Goal: Answer question/provide support: Share knowledge or assist other users

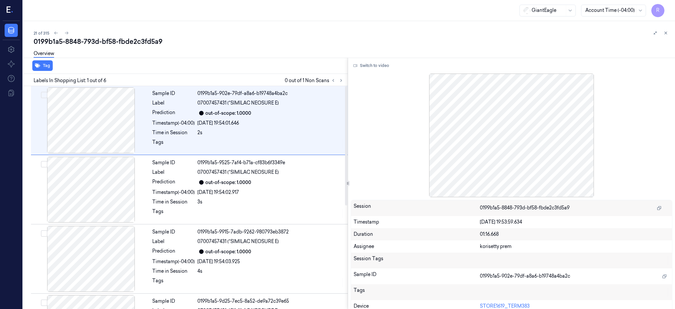
click at [348, 74] on div "Labels In Shopping List: 1 out of 6 0 out of 1 Non Scans" at bounding box center [183, 80] width 327 height 12
click at [342, 81] on icon at bounding box center [340, 80] width 1 height 2
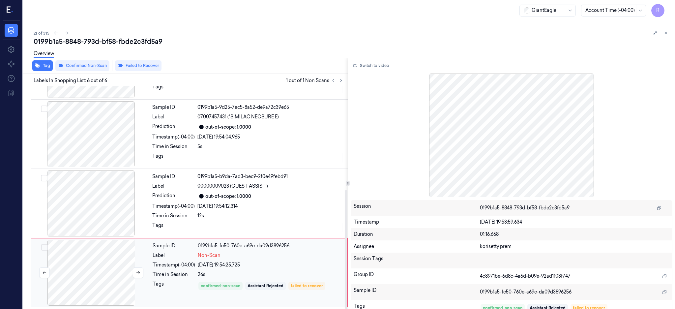
click at [101, 258] on div at bounding box center [91, 273] width 117 height 66
click at [138, 273] on icon at bounding box center [138, 272] width 5 height 5
click at [87, 207] on div at bounding box center [90, 203] width 117 height 66
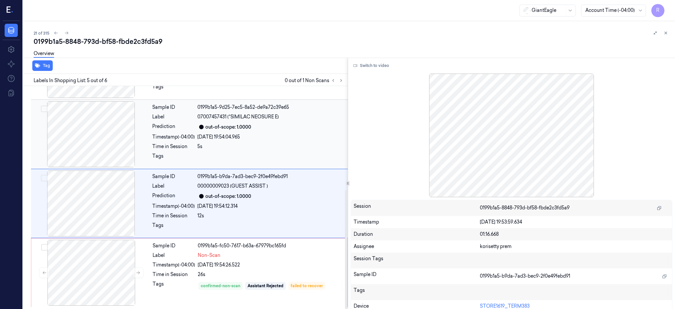
click at [72, 129] on div at bounding box center [90, 134] width 117 height 66
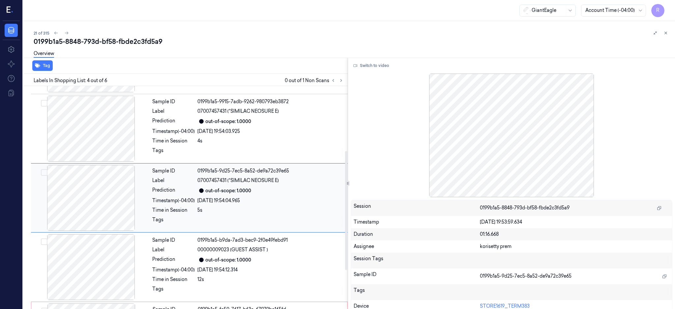
scroll to position [0, 0]
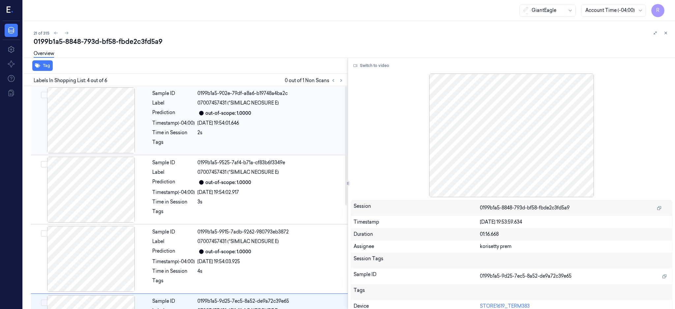
click at [96, 123] on div at bounding box center [90, 120] width 117 height 66
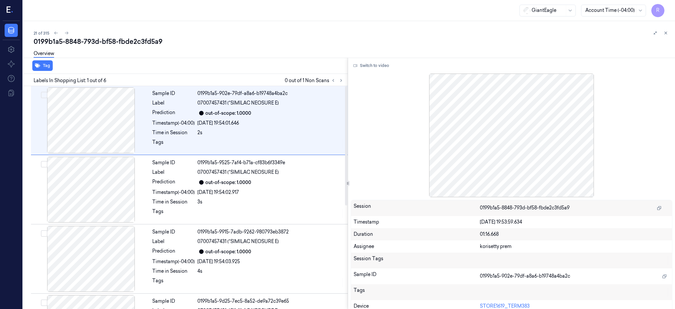
drag, startPoint x: 378, startPoint y: 71, endPoint x: 373, endPoint y: 77, distance: 8.6
click at [378, 70] on div "Switch to video Session 0199b1a5-8848-793d-bf58-fbde2c3fd5a9 Timestamp [DATE] 1…" at bounding box center [511, 183] width 327 height 251
click at [376, 62] on button "Switch to video" at bounding box center [371, 65] width 41 height 11
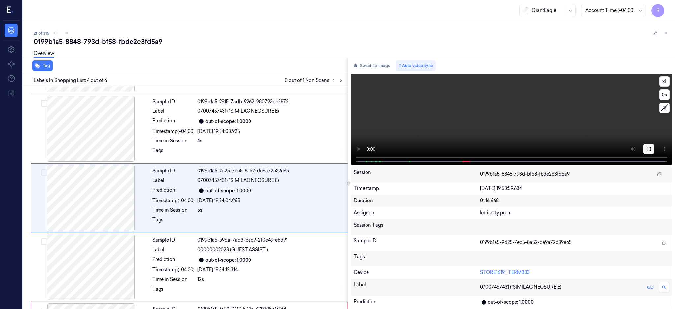
click at [651, 147] on icon at bounding box center [648, 148] width 5 height 5
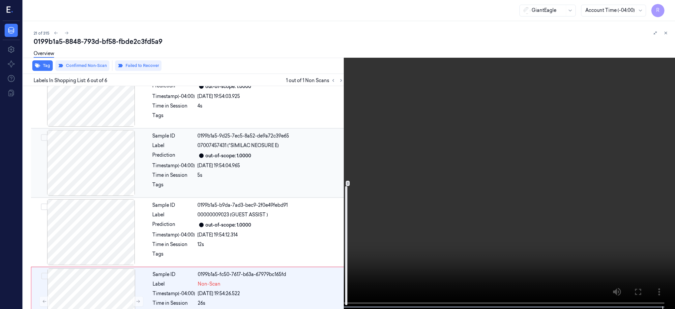
scroll to position [194, 0]
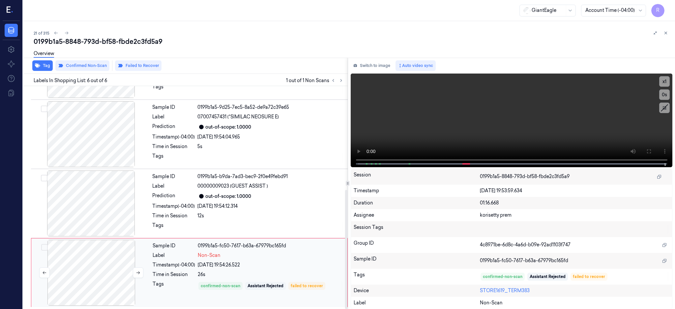
click at [91, 264] on div at bounding box center [91, 273] width 117 height 66
click at [264, 194] on div "out-of-scope: 1.0000" at bounding box center [270, 196] width 146 height 8
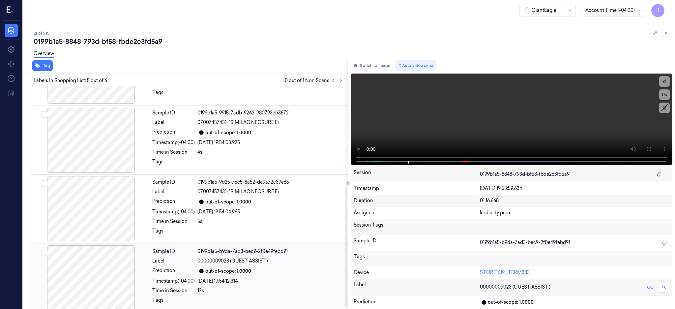
scroll to position [194, 0]
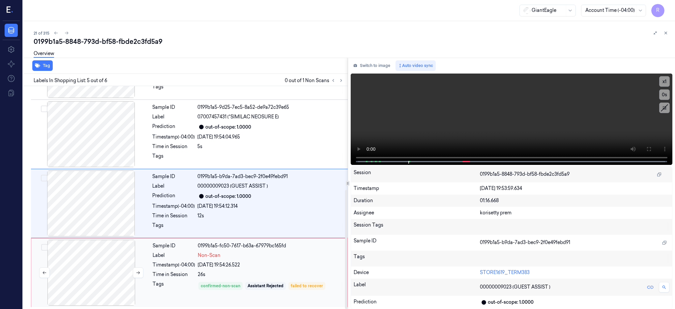
click at [102, 268] on div at bounding box center [91, 273] width 117 height 66
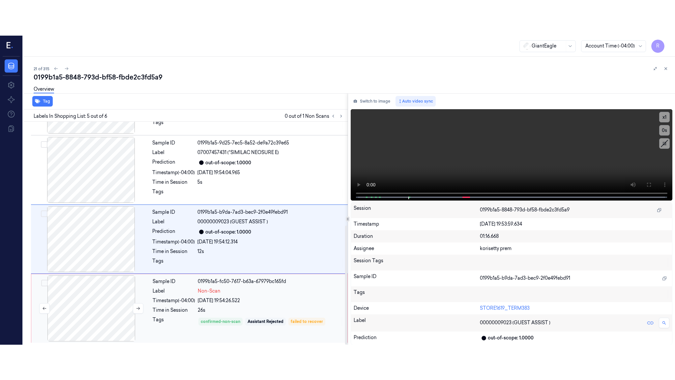
scroll to position [194, 0]
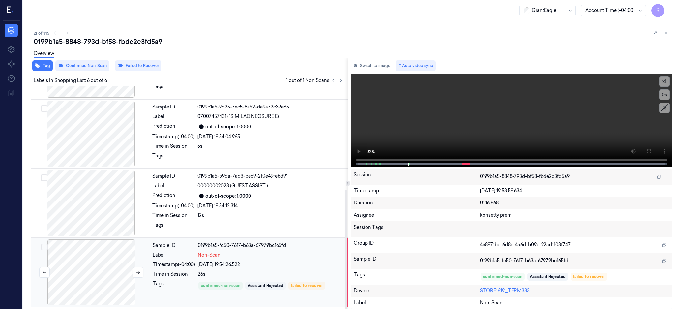
click at [144, 272] on div at bounding box center [91, 272] width 117 height 66
click at [141, 273] on button at bounding box center [138, 272] width 11 height 11
click at [108, 197] on div at bounding box center [90, 203] width 117 height 66
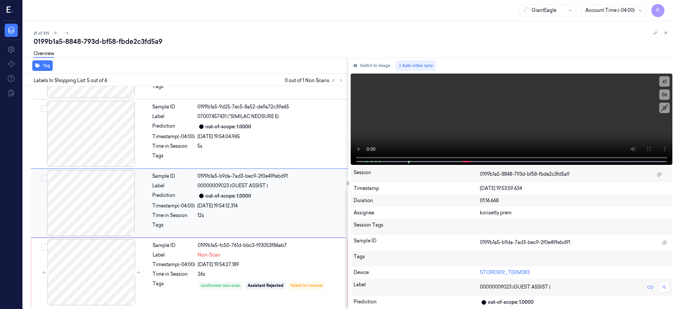
click at [108, 197] on div at bounding box center [90, 203] width 117 height 66
click at [654, 145] on button at bounding box center [648, 149] width 11 height 11
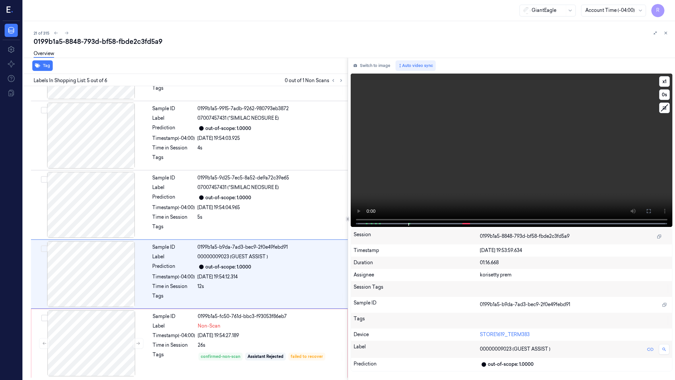
scroll to position [124, 0]
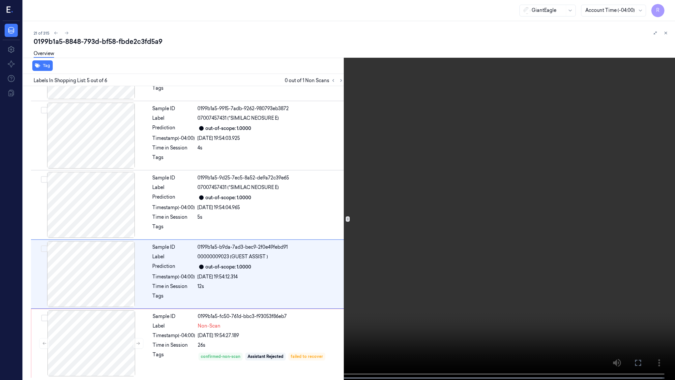
click at [321, 219] on video at bounding box center [337, 190] width 675 height 381
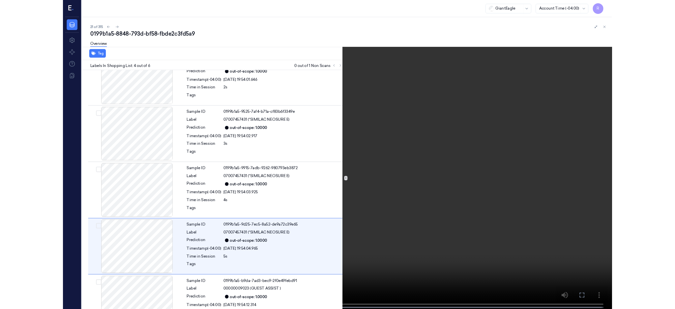
scroll to position [95, 0]
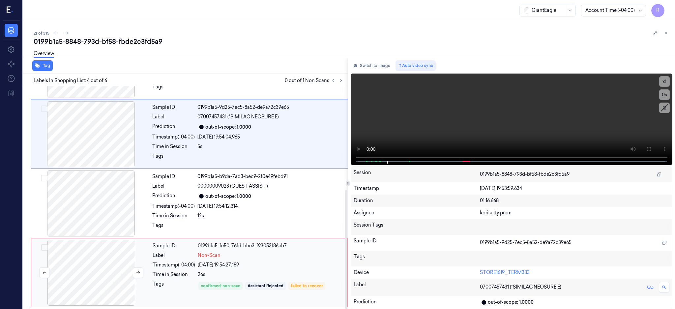
click at [104, 252] on div at bounding box center [91, 273] width 117 height 66
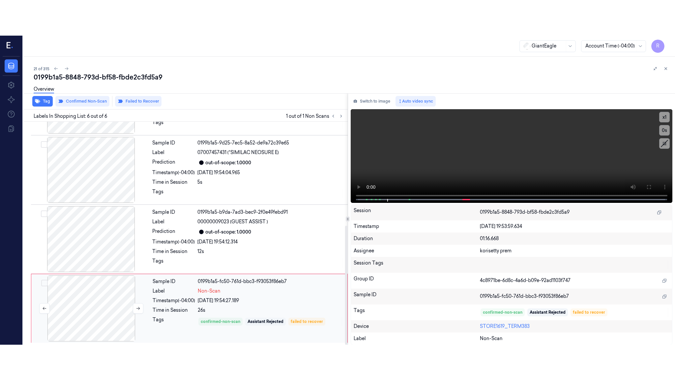
scroll to position [194, 0]
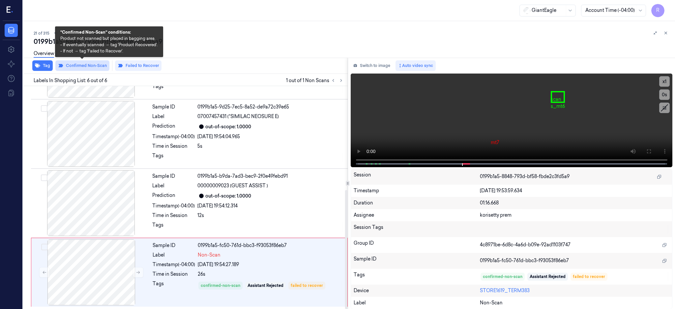
click at [87, 66] on button "Confirmed Non-Scan" at bounding box center [82, 65] width 54 height 11
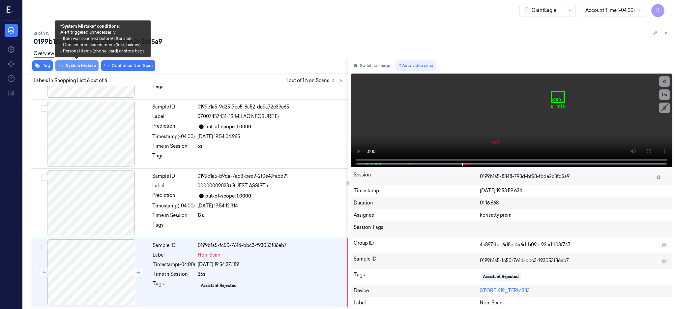
click at [71, 64] on button "System Mistake" at bounding box center [76, 65] width 43 height 11
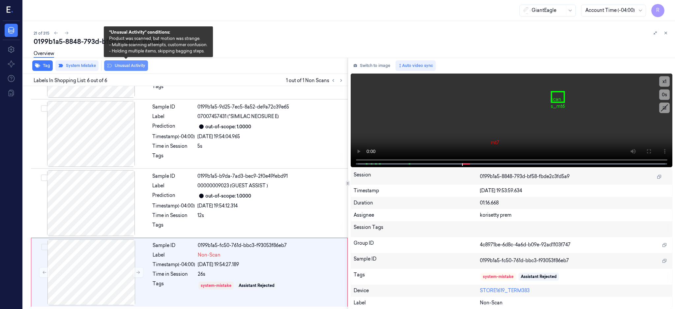
click at [118, 66] on button "Unusual Activity" at bounding box center [126, 65] width 44 height 11
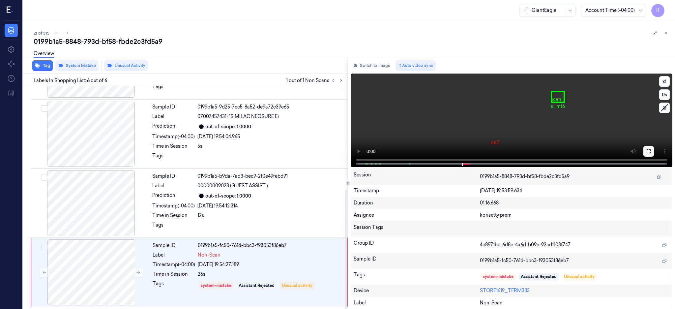
click at [654, 153] on button at bounding box center [648, 151] width 11 height 11
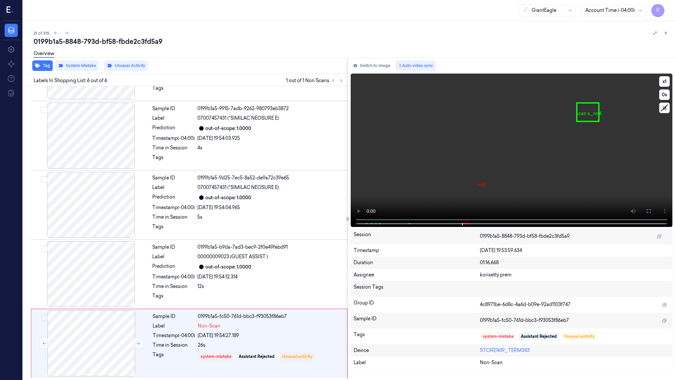
scroll to position [124, 0]
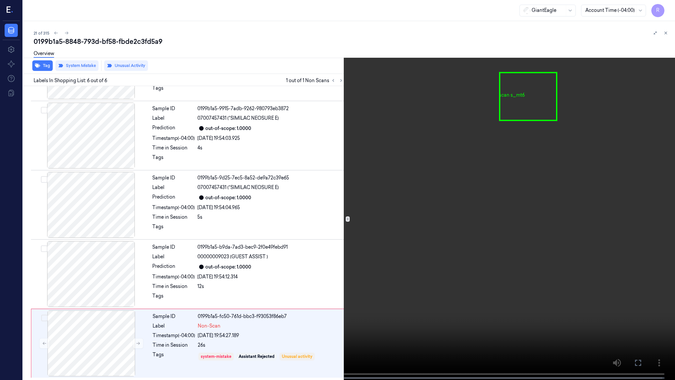
click at [525, 200] on video at bounding box center [337, 190] width 675 height 381
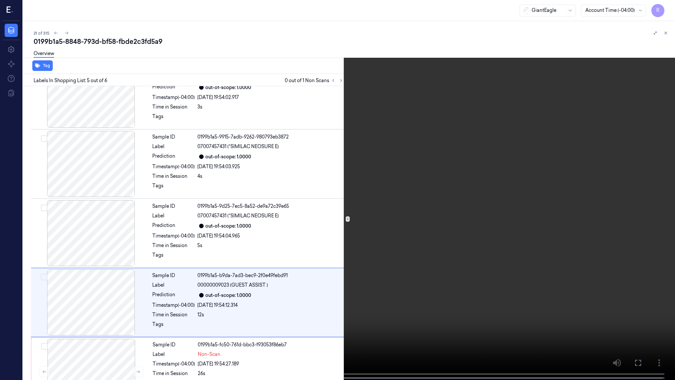
scroll to position [123, 0]
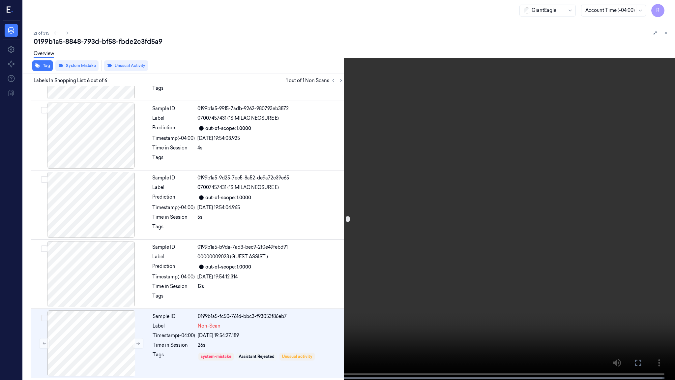
click at [291, 276] on video at bounding box center [337, 190] width 675 height 381
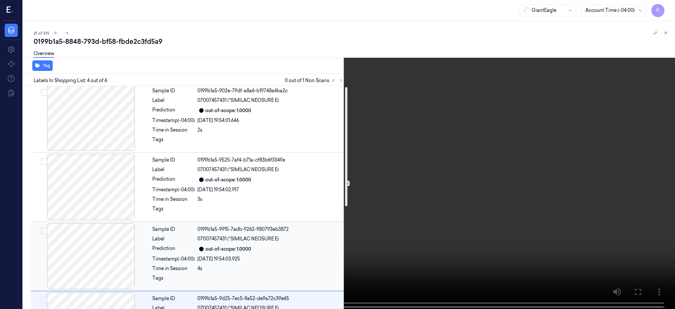
scroll to position [0, 0]
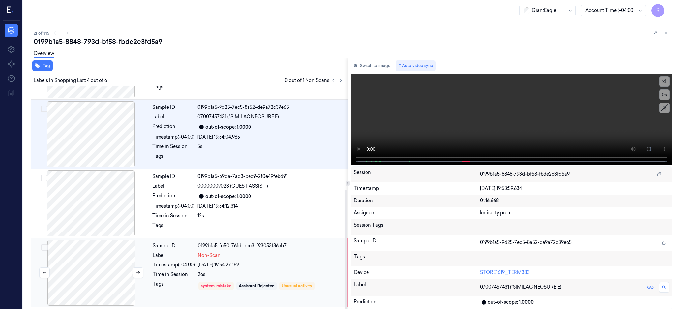
click at [94, 262] on div at bounding box center [91, 273] width 117 height 66
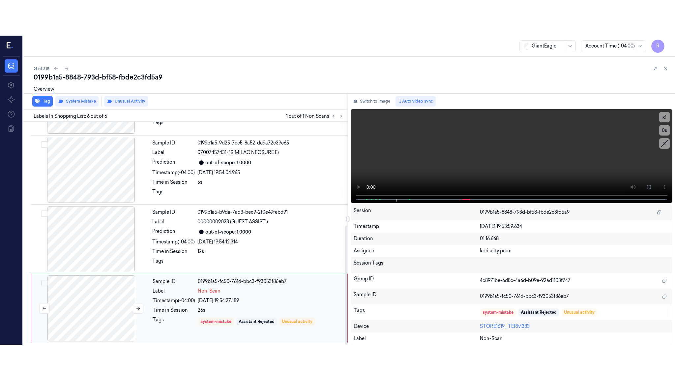
scroll to position [194, 0]
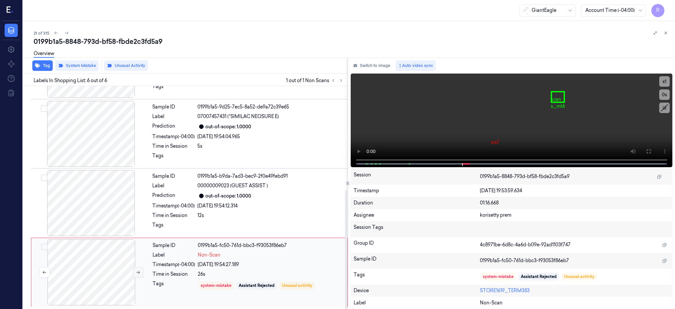
click at [136, 270] on icon at bounding box center [138, 272] width 5 height 5
click at [654, 150] on button at bounding box center [648, 151] width 11 height 11
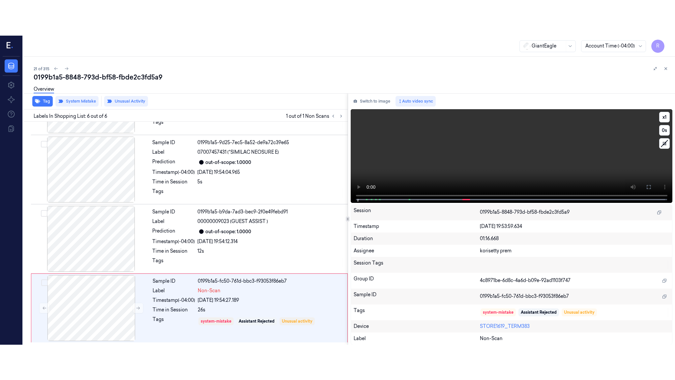
scroll to position [124, 0]
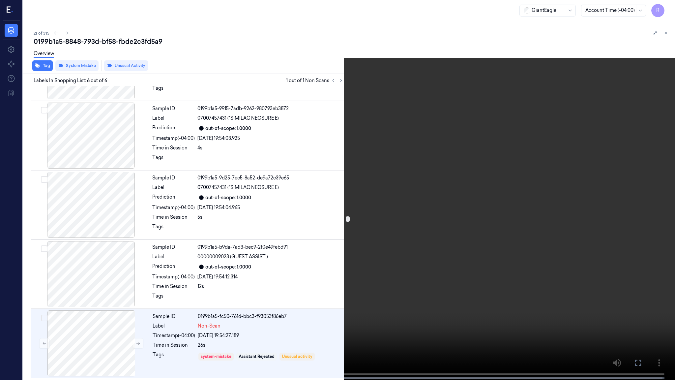
click at [314, 268] on video at bounding box center [337, 190] width 675 height 381
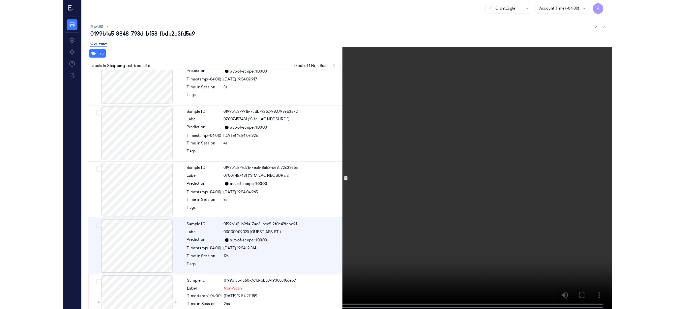
scroll to position [123, 0]
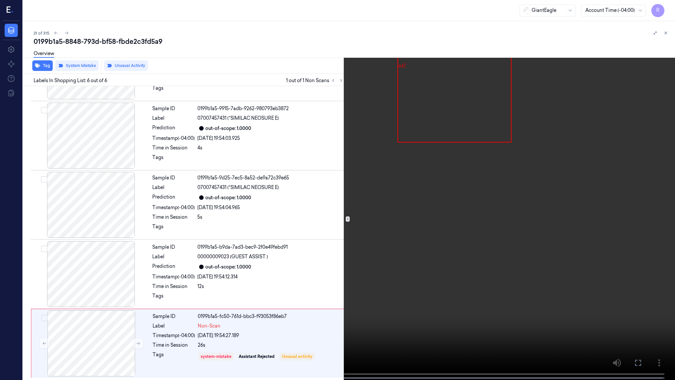
click at [433, 41] on video at bounding box center [337, 190] width 675 height 381
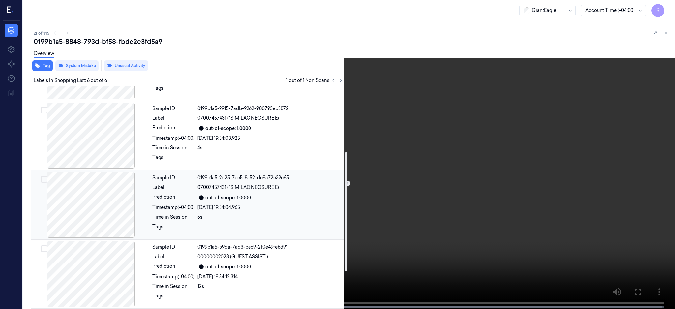
scroll to position [194, 0]
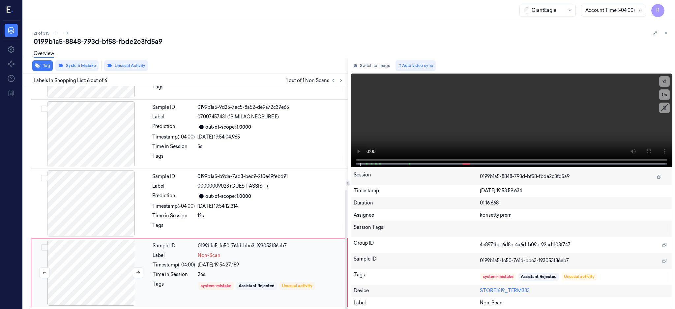
click at [90, 268] on div at bounding box center [91, 273] width 117 height 66
click at [134, 40] on div "0199b1a5-8848-793d-bf58-fbde2c3fd5a9" at bounding box center [352, 41] width 636 height 9
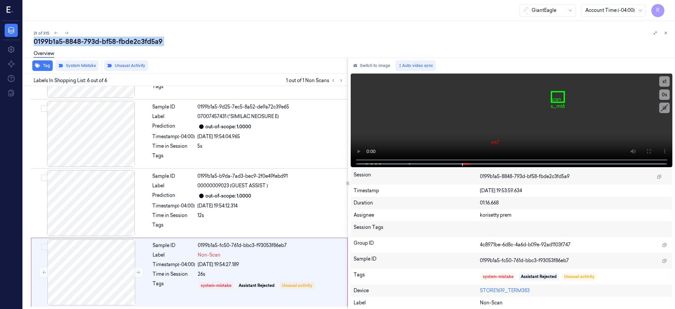
copy div "fbde2c3fd5a9"
